Goal: Find specific page/section: Find specific page/section

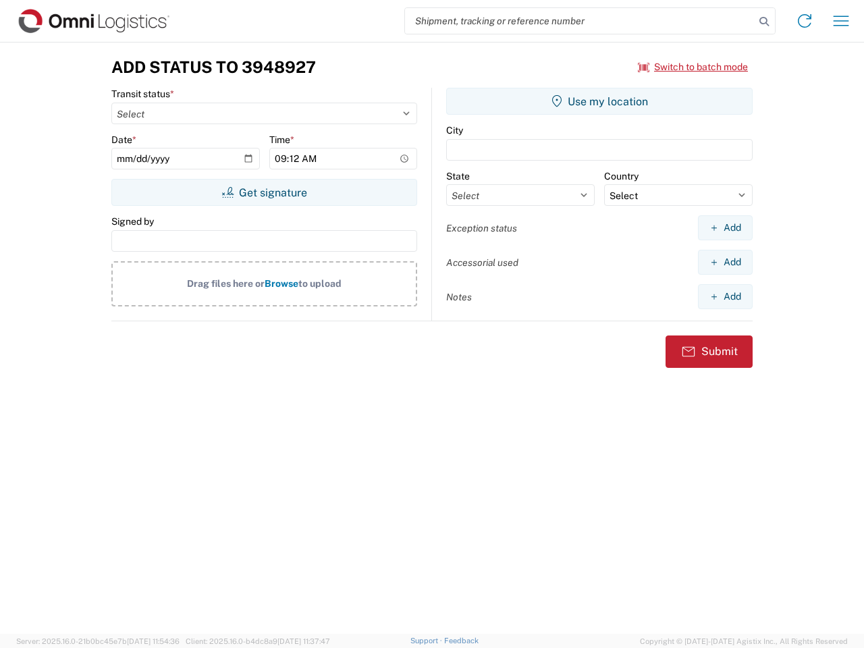
click at [580, 21] on input "search" at bounding box center [580, 21] width 350 height 26
click at [764, 22] on icon at bounding box center [763, 21] width 19 height 19
click at [804, 21] on icon at bounding box center [805, 21] width 22 height 22
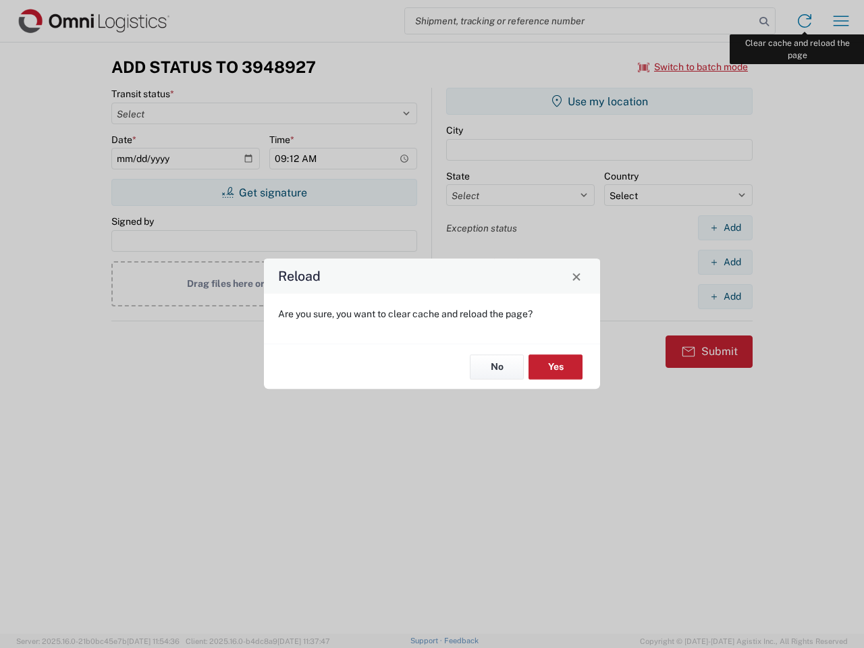
click at [841, 21] on div "Reload Are you sure, you want to clear cache and reload the page? No Yes" at bounding box center [432, 324] width 864 height 648
click at [693, 67] on div "Reload Are you sure, you want to clear cache and reload the page? No Yes" at bounding box center [432, 324] width 864 height 648
click at [264, 192] on div "Reload Are you sure, you want to clear cache and reload the page? No Yes" at bounding box center [432, 324] width 864 height 648
click at [599, 101] on div "Reload Are you sure, you want to clear cache and reload the page? No Yes" at bounding box center [432, 324] width 864 height 648
click at [725, 227] on div "Reload Are you sure, you want to clear cache and reload the page? No Yes" at bounding box center [432, 324] width 864 height 648
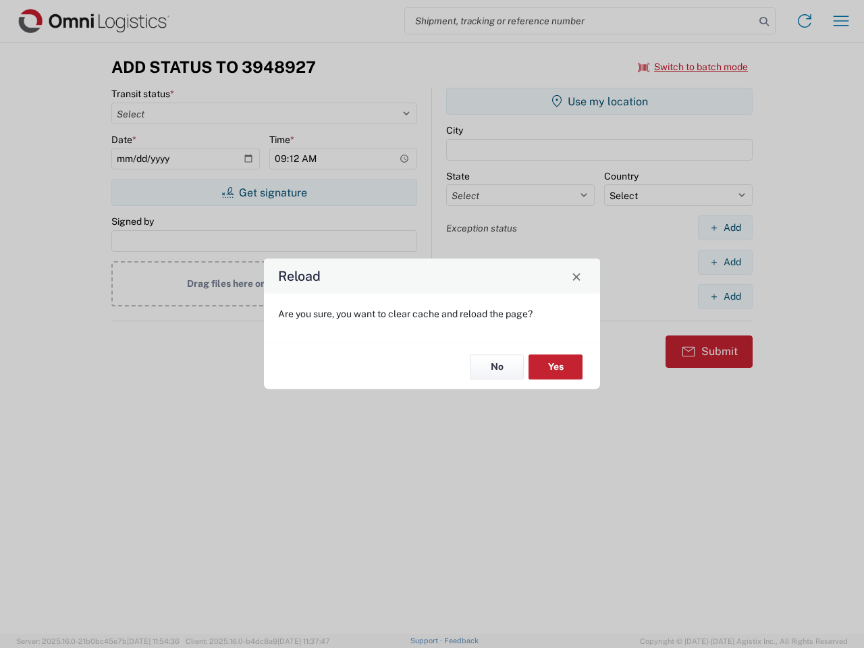
click at [725, 262] on div "Reload Are you sure, you want to clear cache and reload the page? No Yes" at bounding box center [432, 324] width 864 height 648
click at [725, 296] on div "Reload Are you sure, you want to clear cache and reload the page? No Yes" at bounding box center [432, 324] width 864 height 648
